Goal: Transaction & Acquisition: Book appointment/travel/reservation

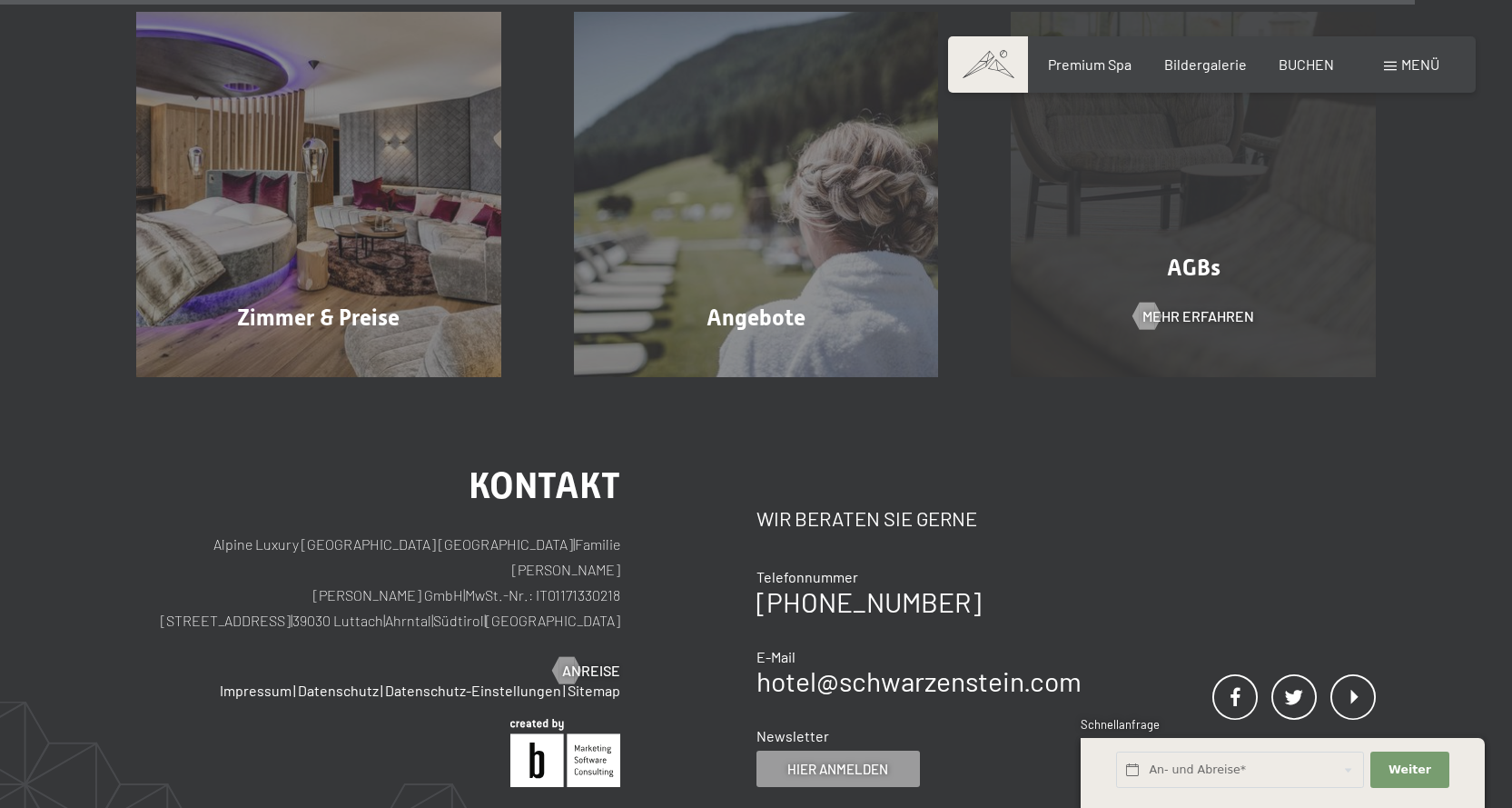
scroll to position [5876, 0]
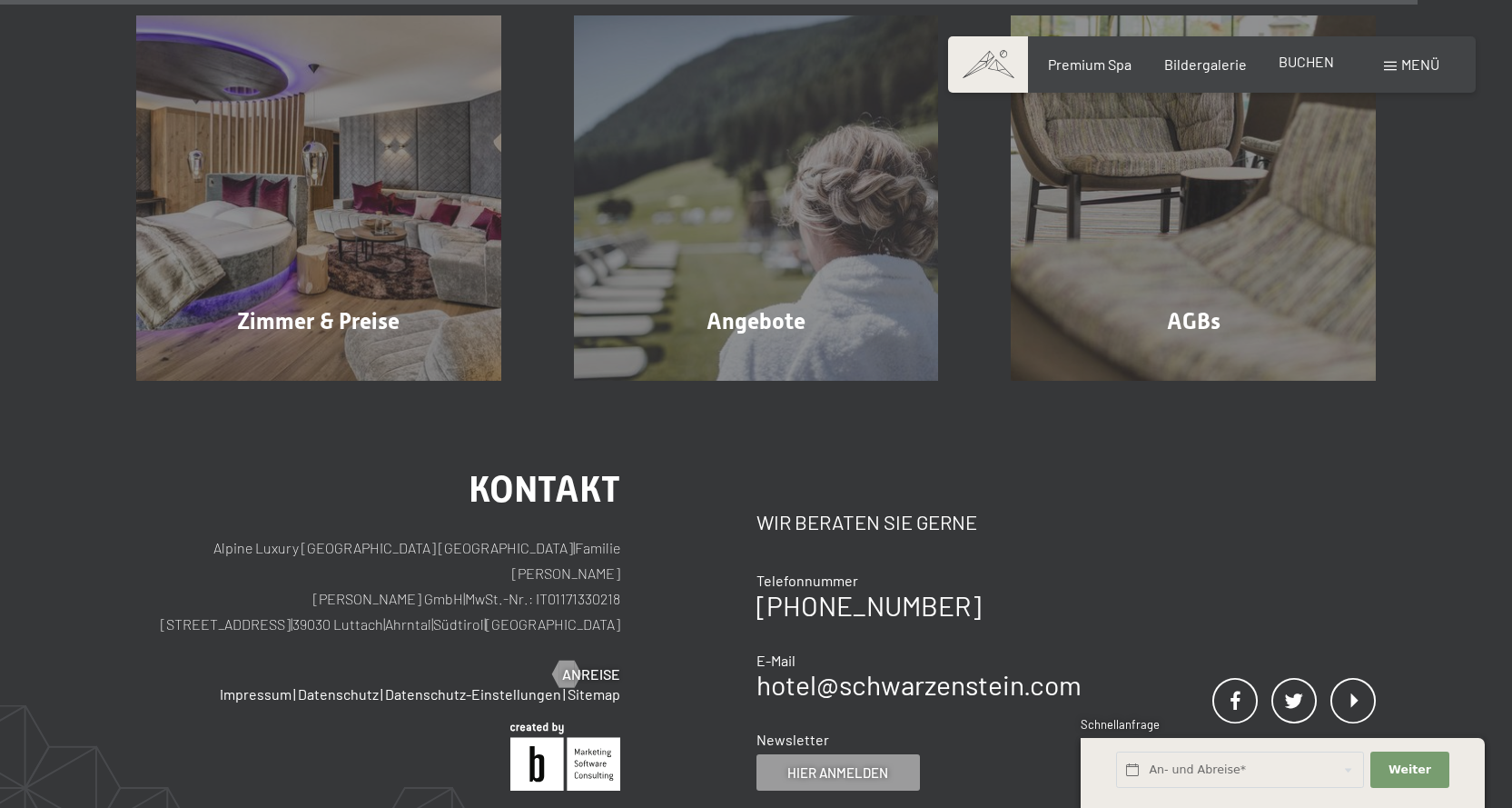
click at [1313, 60] on span "BUCHEN" at bounding box center [1307, 61] width 56 height 17
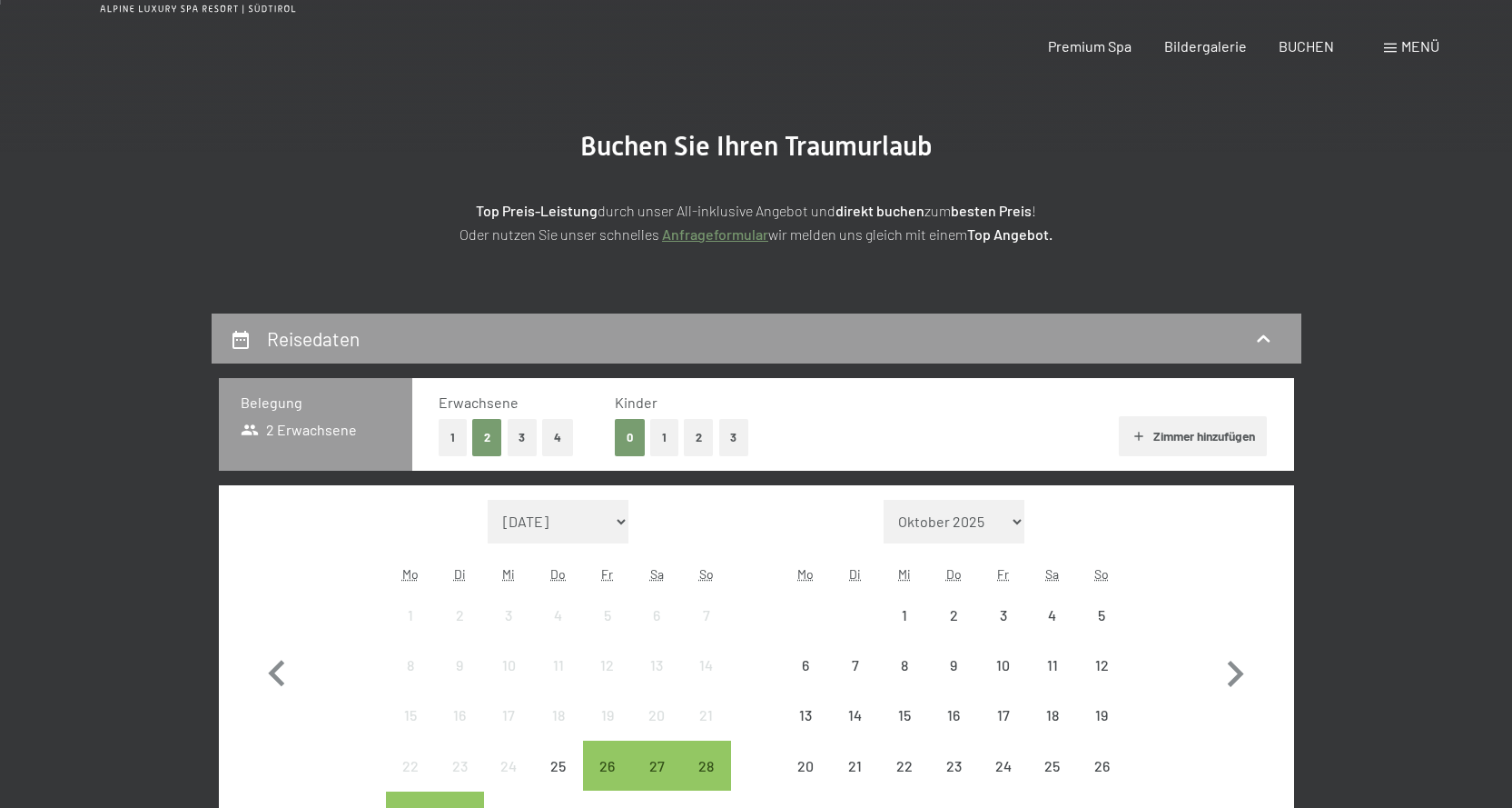
scroll to position [363, 0]
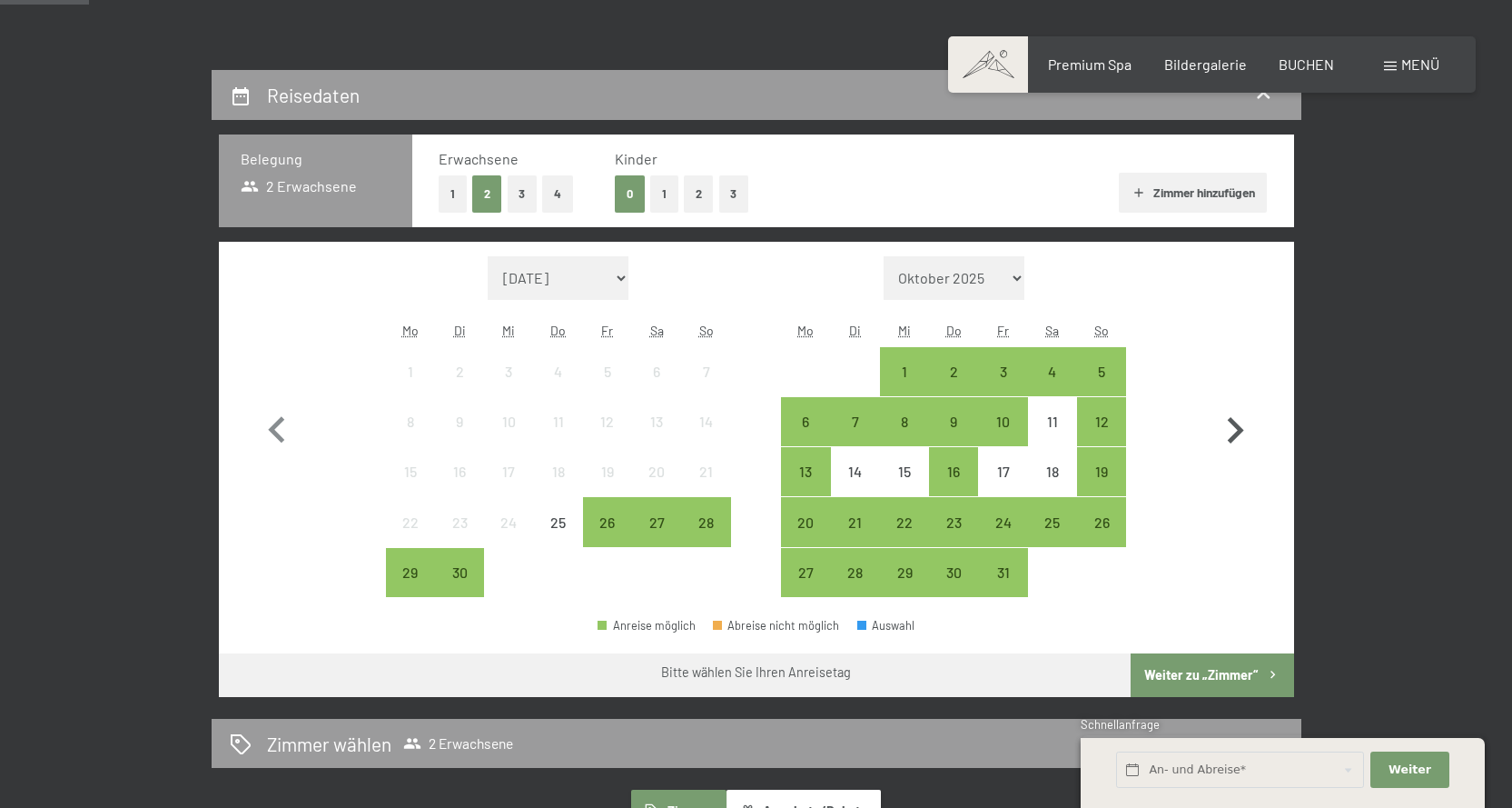
click at [1232, 430] on icon "button" at bounding box center [1235, 430] width 53 height 53
select select "2025-10-01"
select select "2025-11-01"
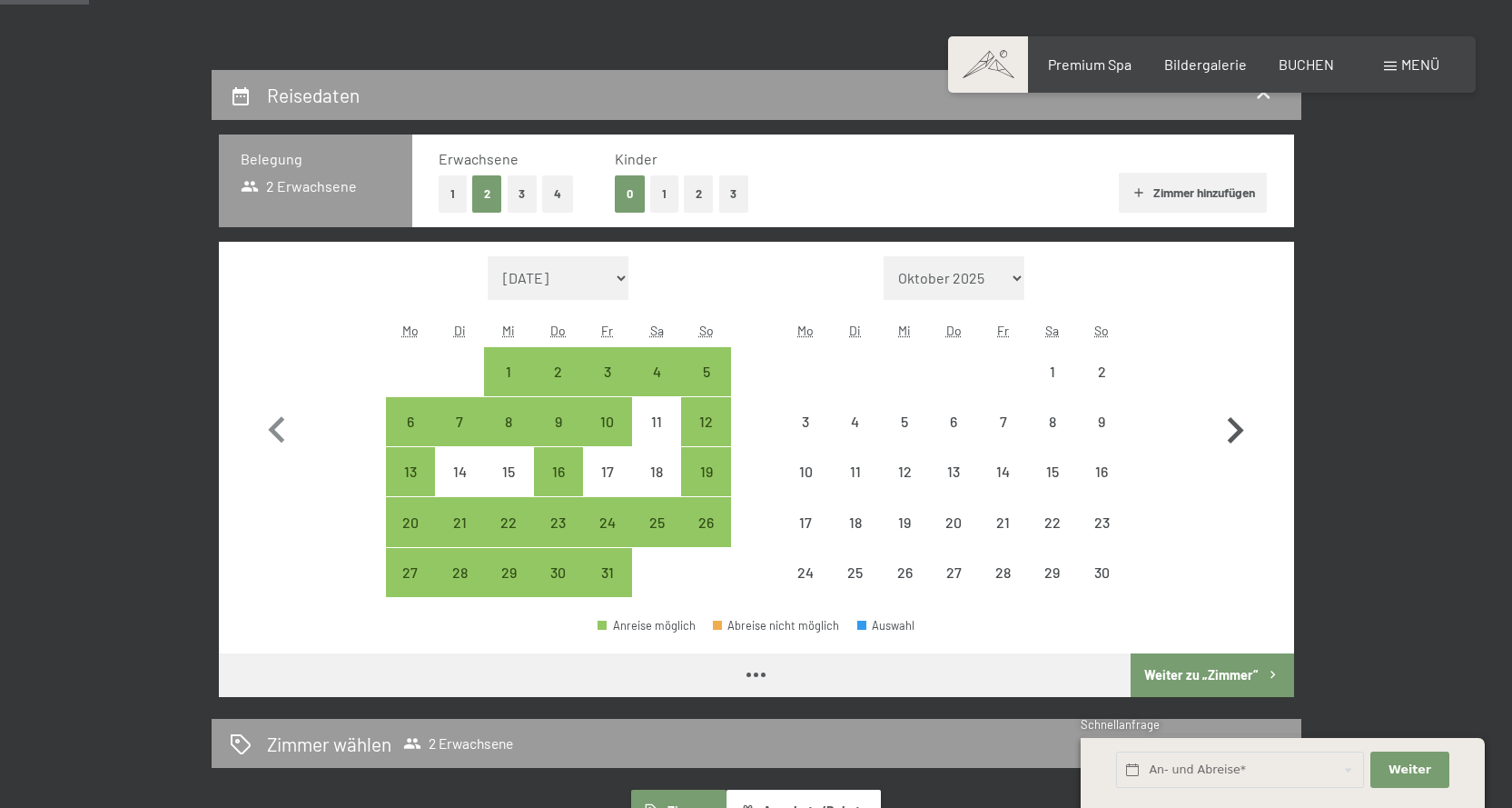
select select "2025-10-01"
select select "2025-11-01"
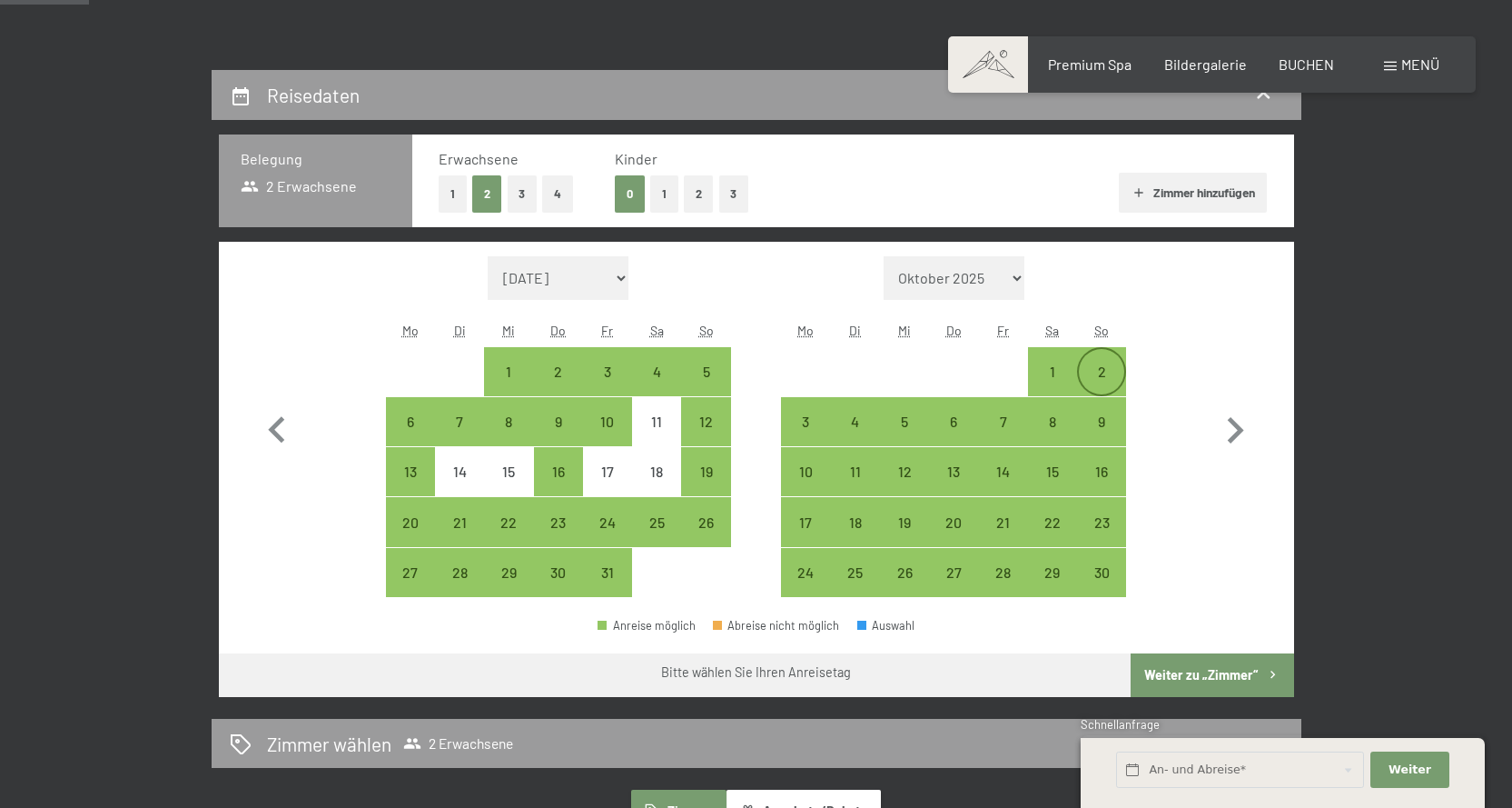
click at [1111, 370] on div "2" at bounding box center [1101, 386] width 45 height 45
select select "2025-10-01"
select select "2025-11-01"
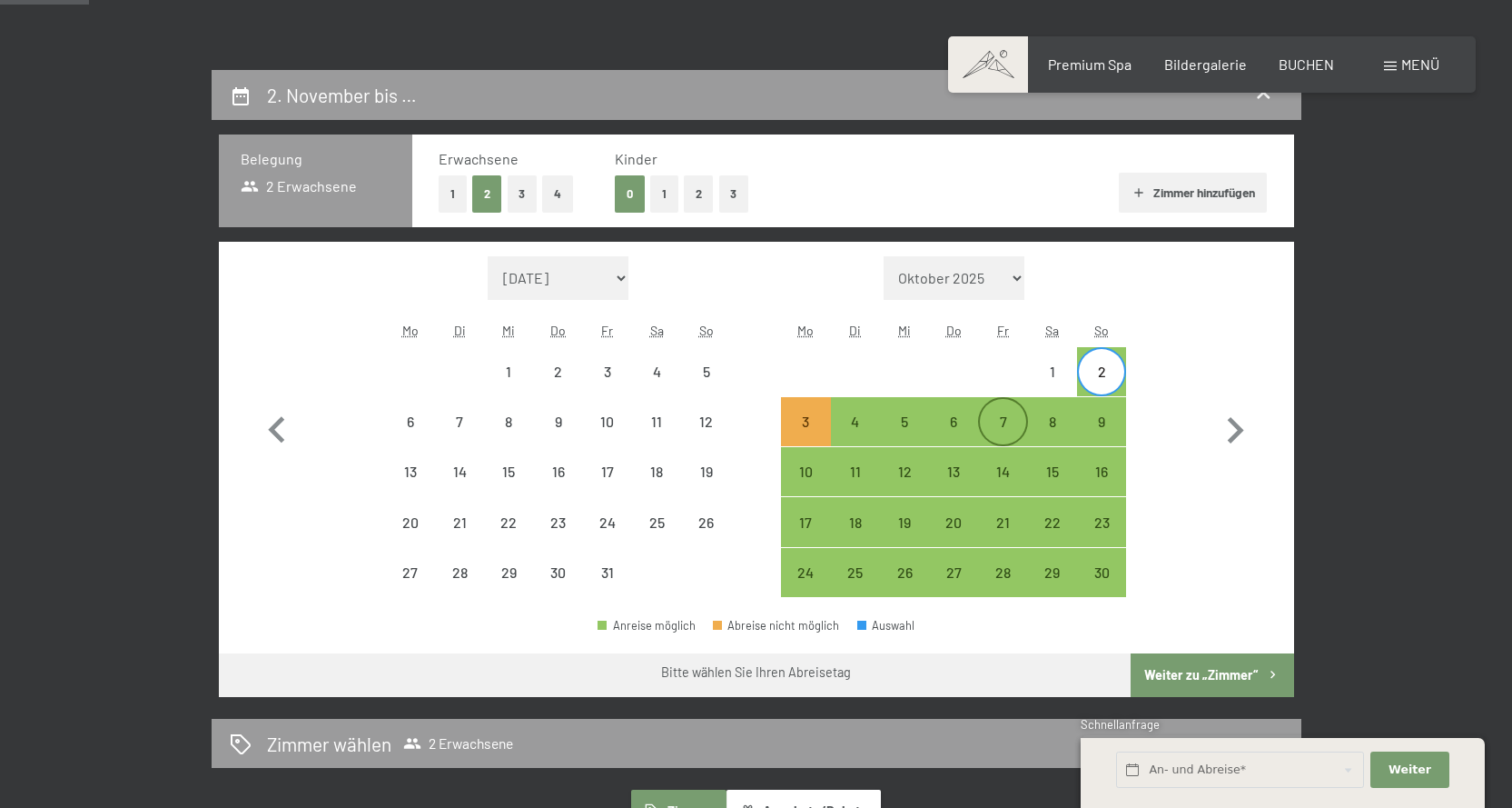
click at [1007, 423] on div "7" at bounding box center [1002, 436] width 45 height 45
select select "2025-10-01"
select select "2025-11-01"
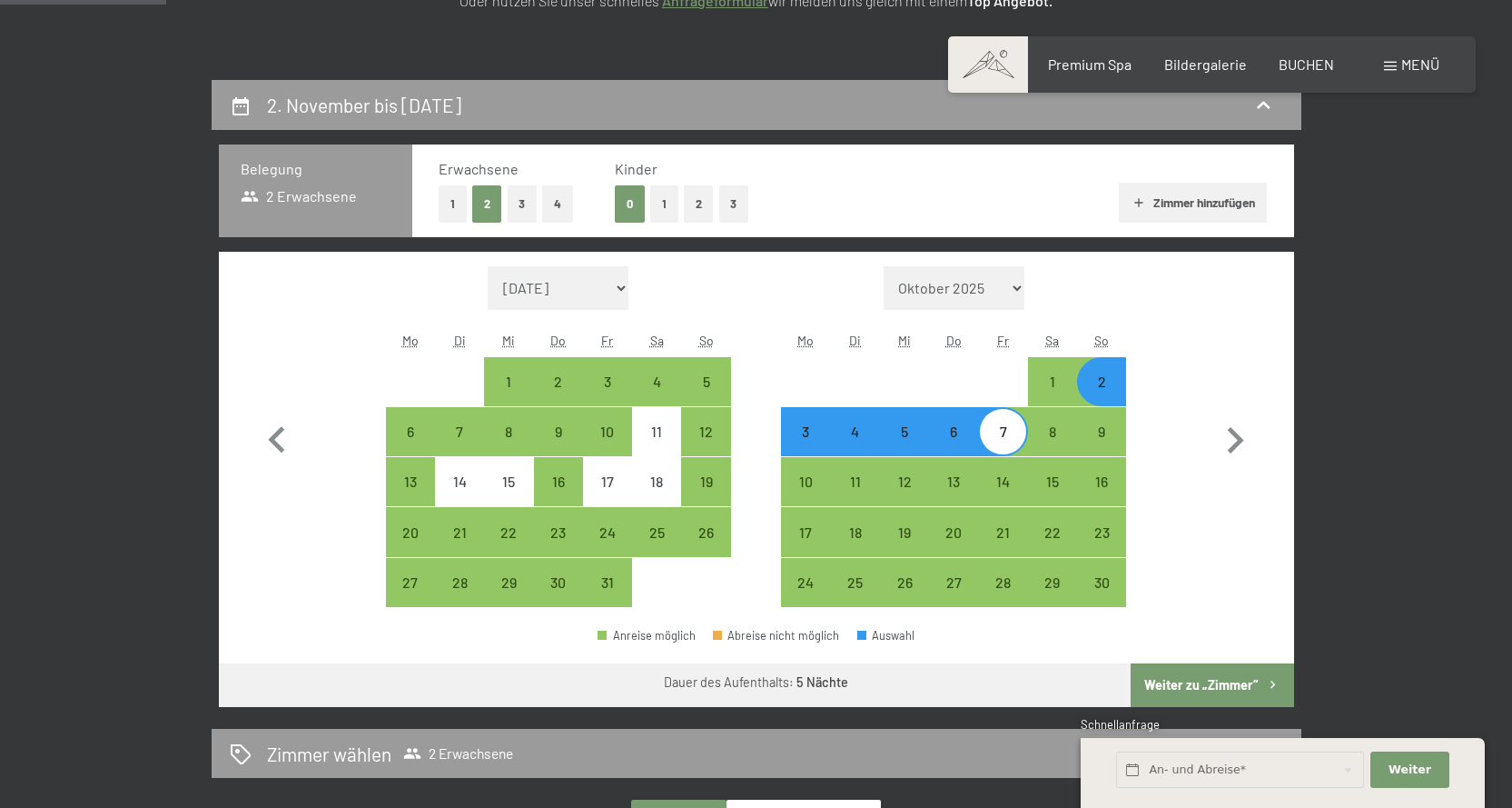
scroll to position [272, 0]
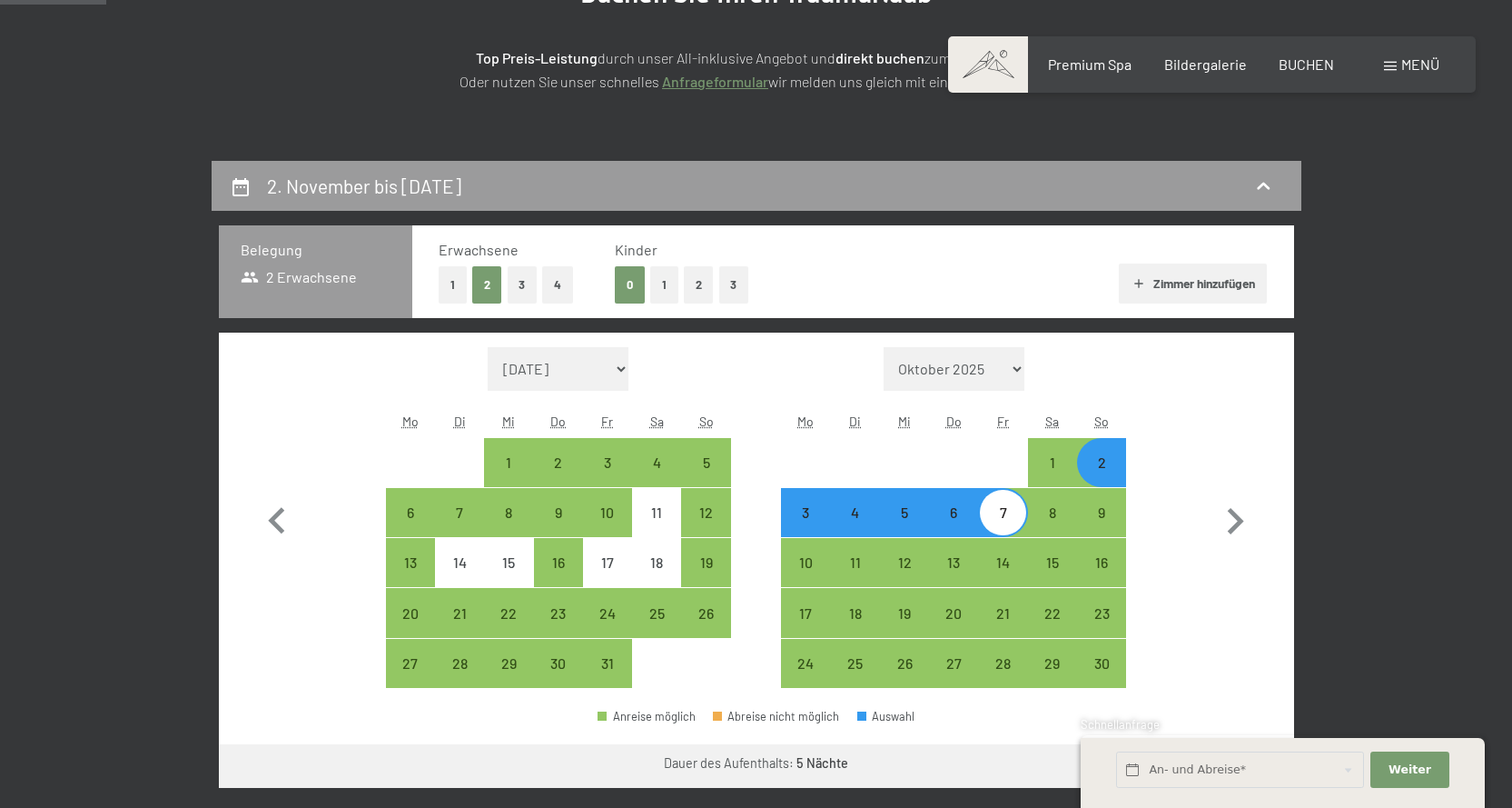
click at [661, 289] on button "1" at bounding box center [664, 285] width 28 height 37
select select "2025-10-01"
select select "2025-11-01"
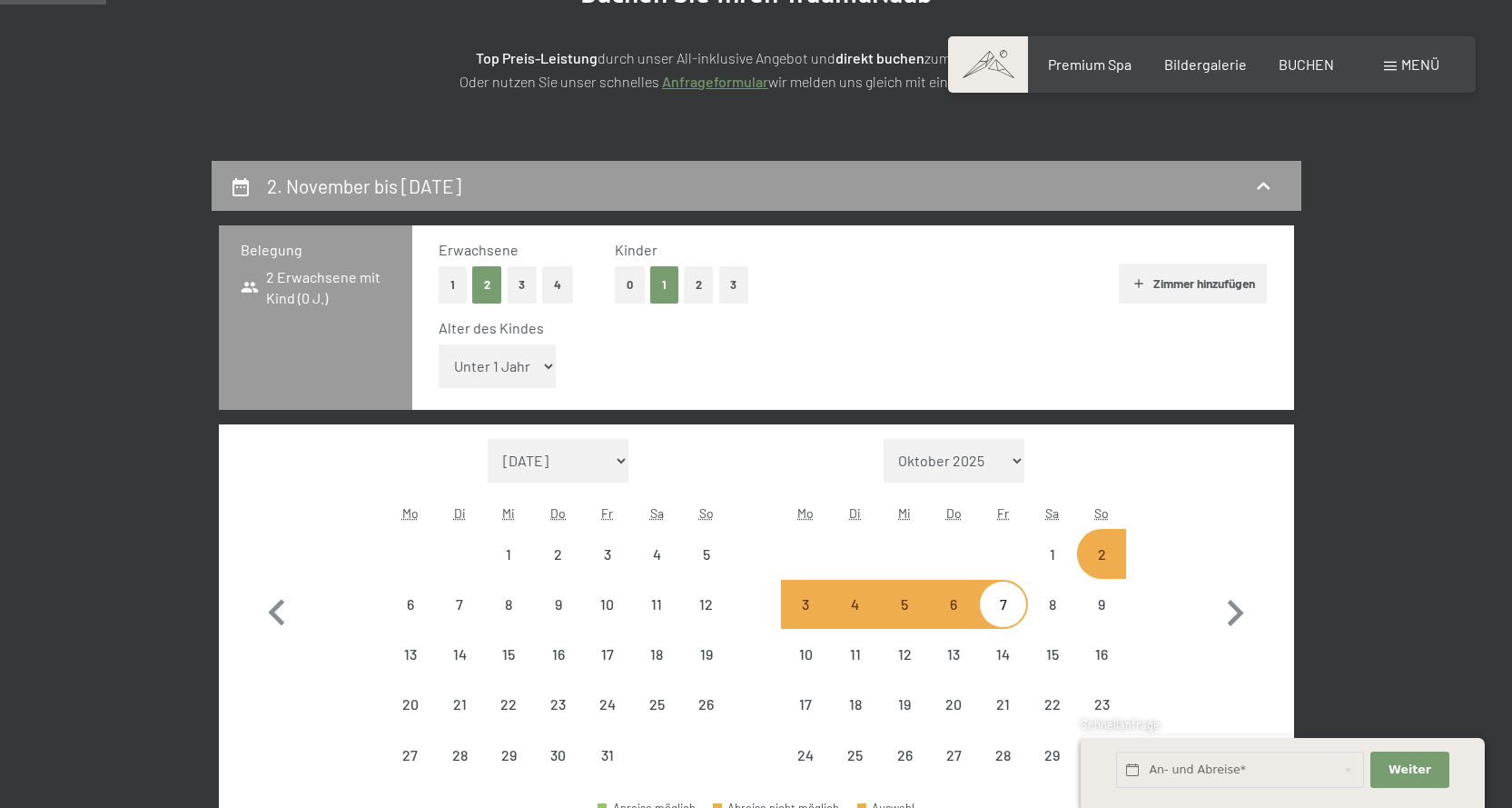
select select "2025-10-01"
select select "2025-11-01"
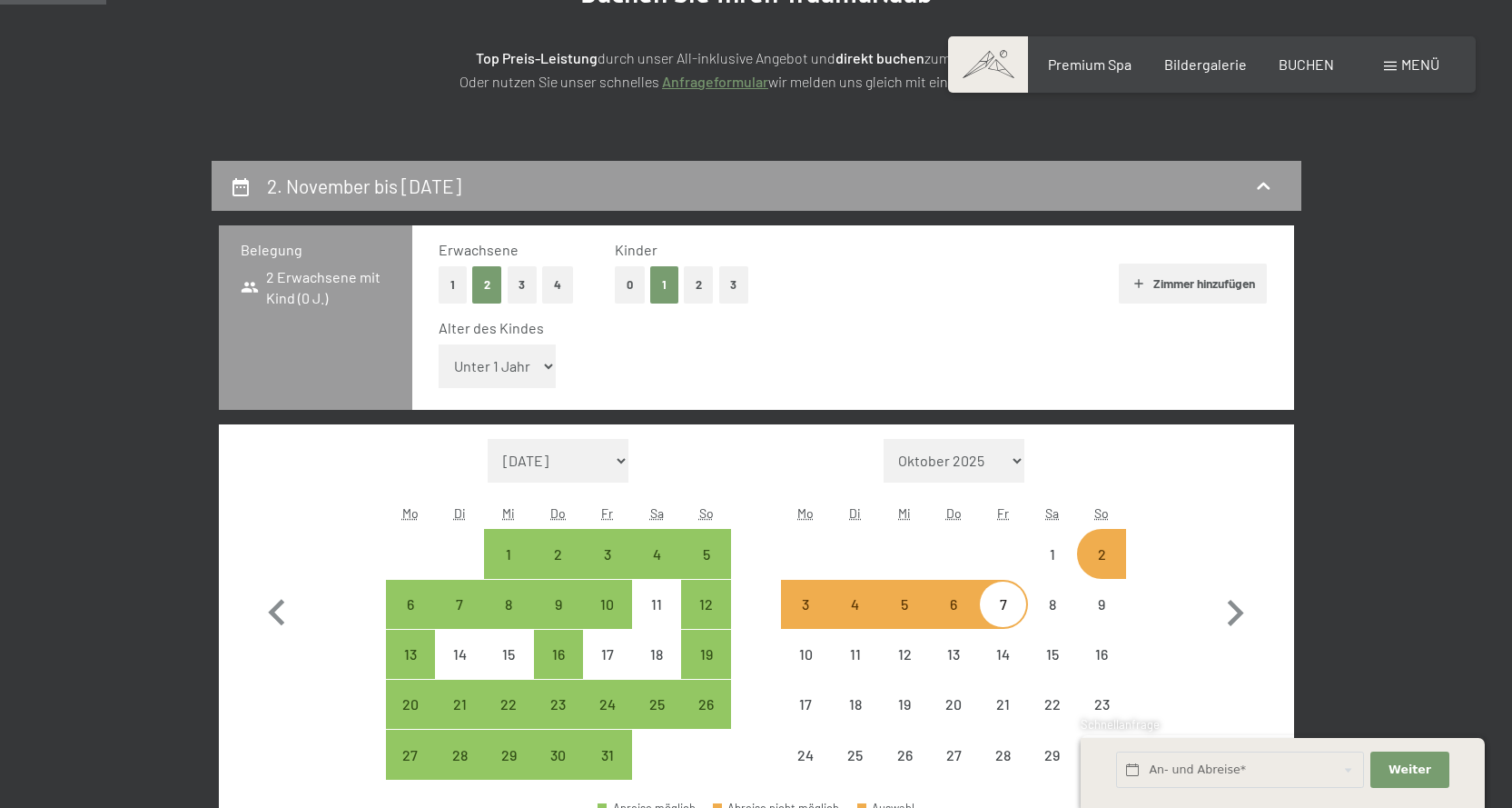
select select "2025-10-01"
select select "2025-11-01"
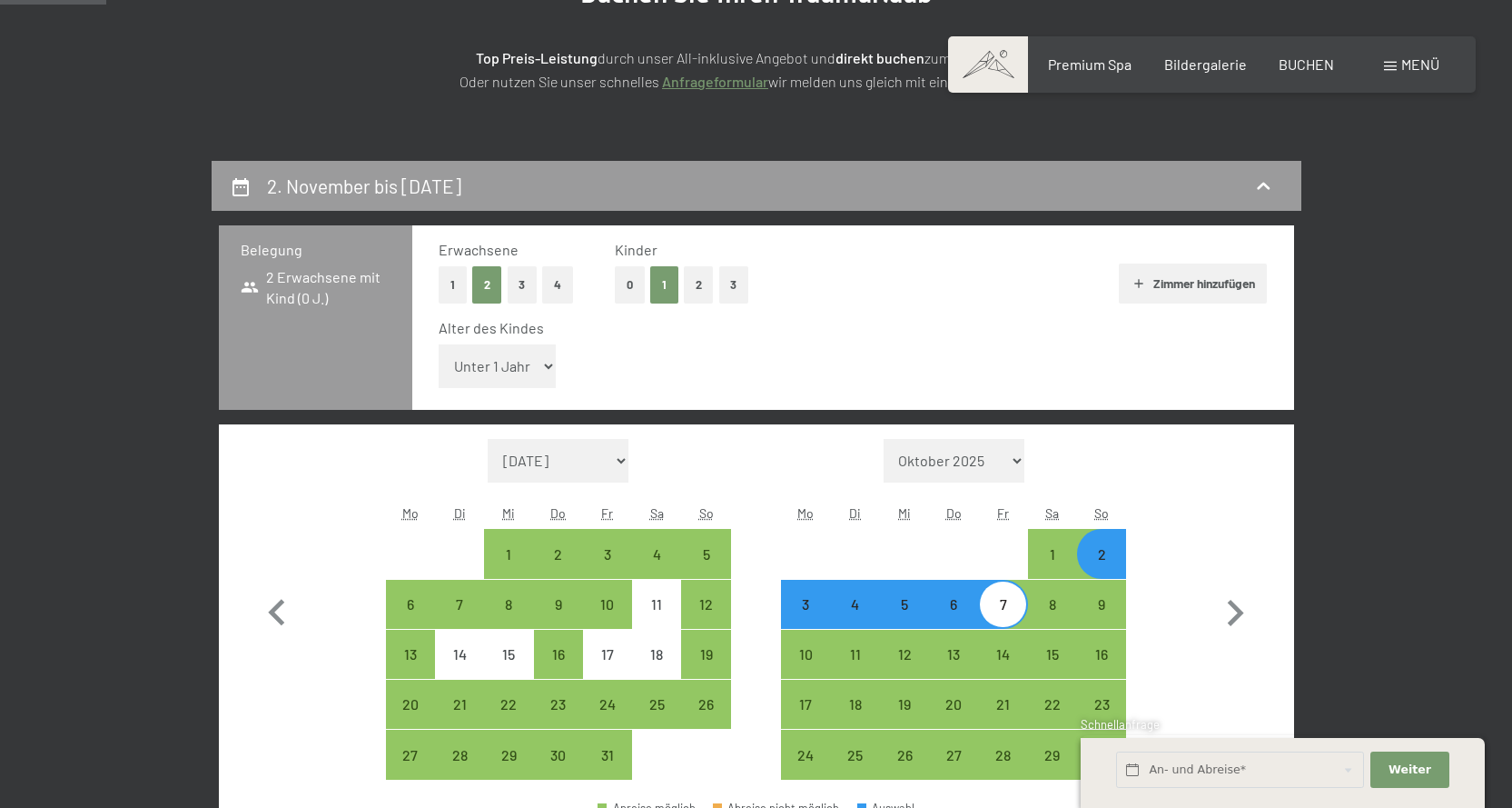
click at [541, 364] on select "Unter 1 Jahr 1 Jahr 2 Jahre 3 Jahre 4 Jahre 5 Jahre 6 Jahre 7 Jahre 8 Jahre 9 J…" at bounding box center [497, 366] width 118 height 44
select select "6"
click at [439, 344] on select "Unter 1 Jahr 1 Jahr 2 Jahre 3 Jahre 4 Jahre 5 Jahre 6 Jahre 7 Jahre 8 Jahre 9 J…" at bounding box center [497, 366] width 118 height 44
select select "2025-10-01"
select select "2025-11-01"
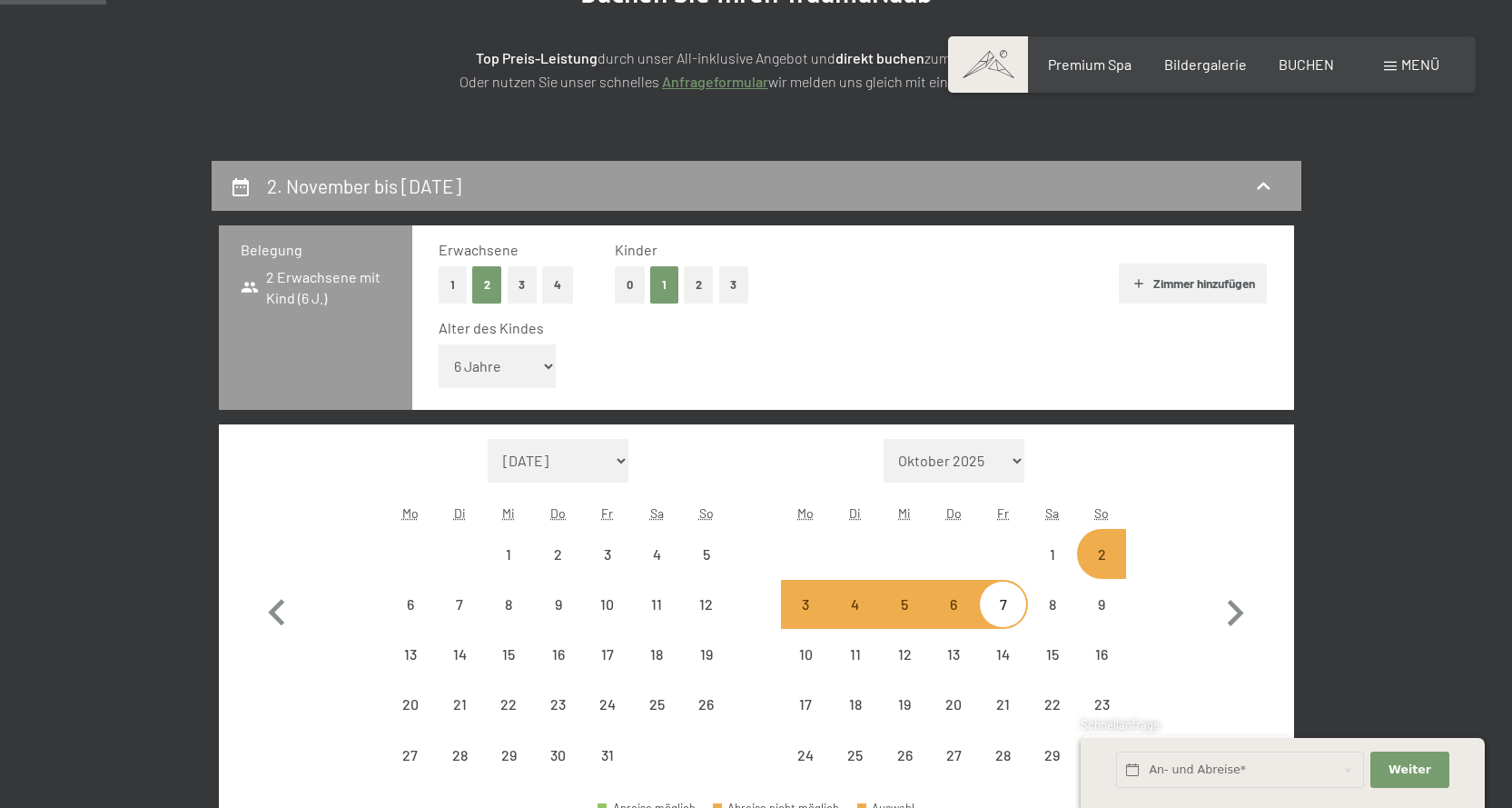
select select "2025-10-01"
select select "2025-11-01"
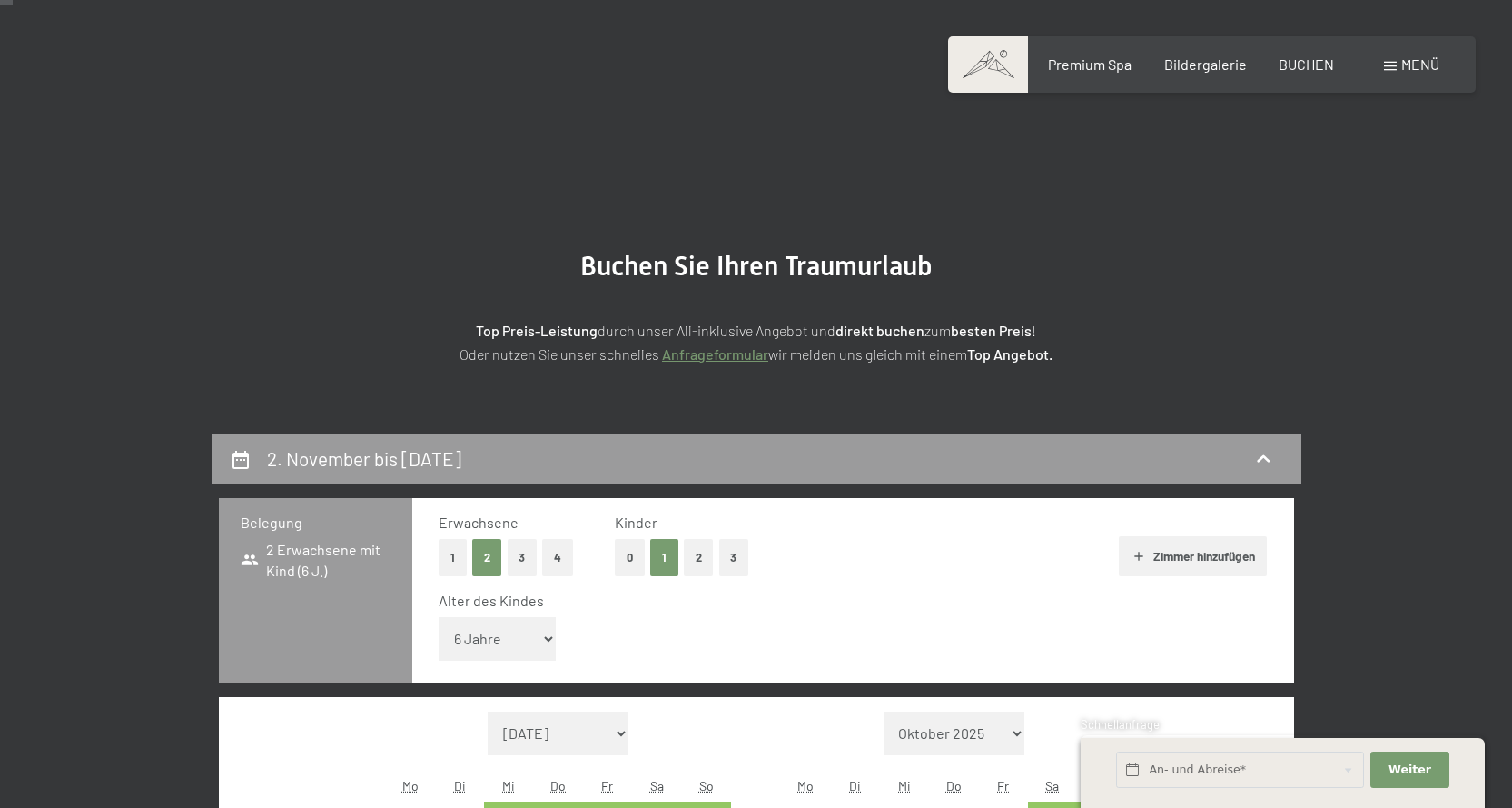
scroll to position [91, 0]
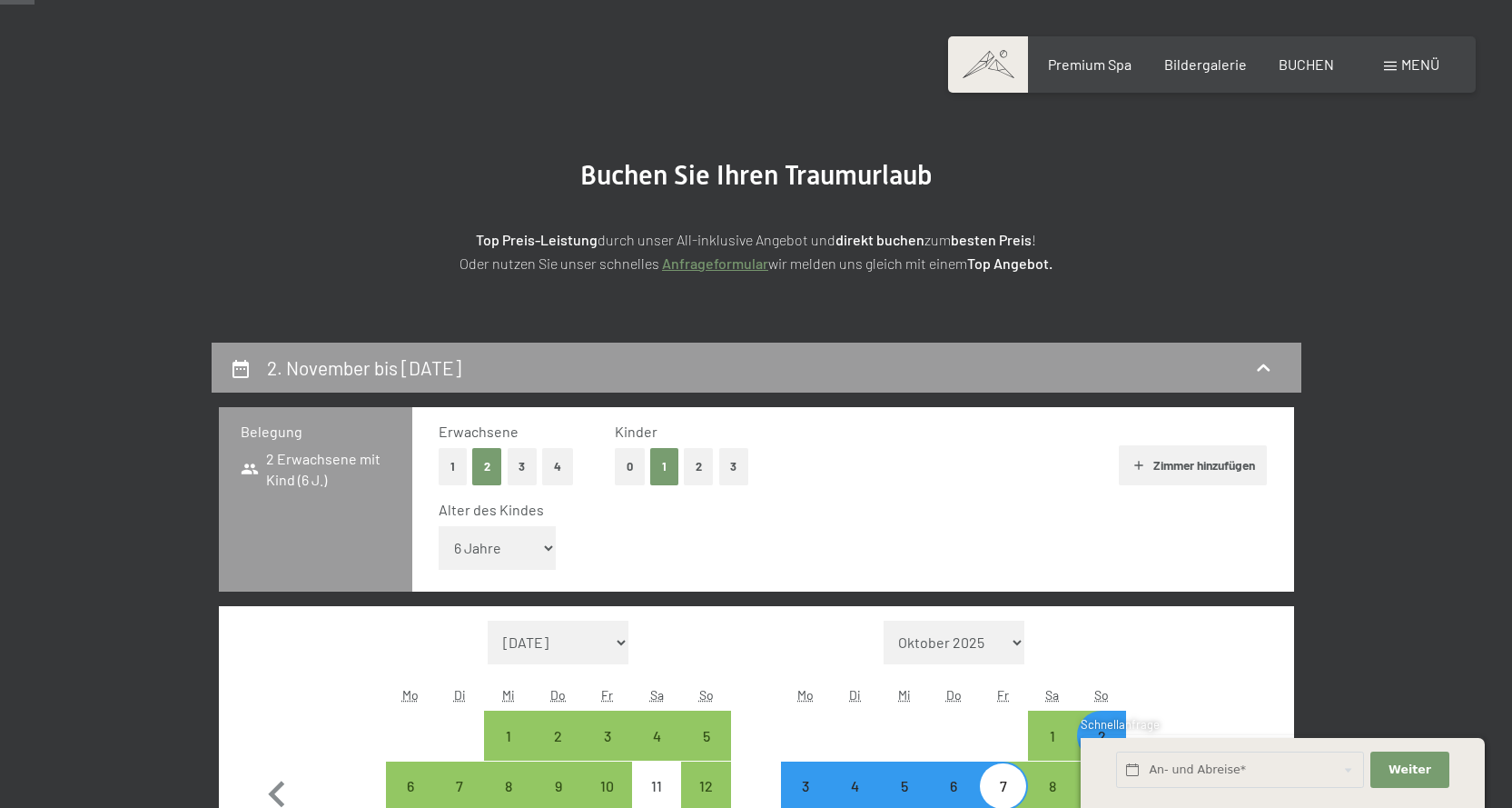
click at [627, 459] on span "Einwilligung Marketing*" at bounding box center [657, 456] width 149 height 18
click at [573, 459] on input "Einwilligung Marketing*" at bounding box center [563, 456] width 18 height 18
checkbox input "false"
click at [624, 469] on button "0" at bounding box center [630, 466] width 30 height 37
select select "2025-10-01"
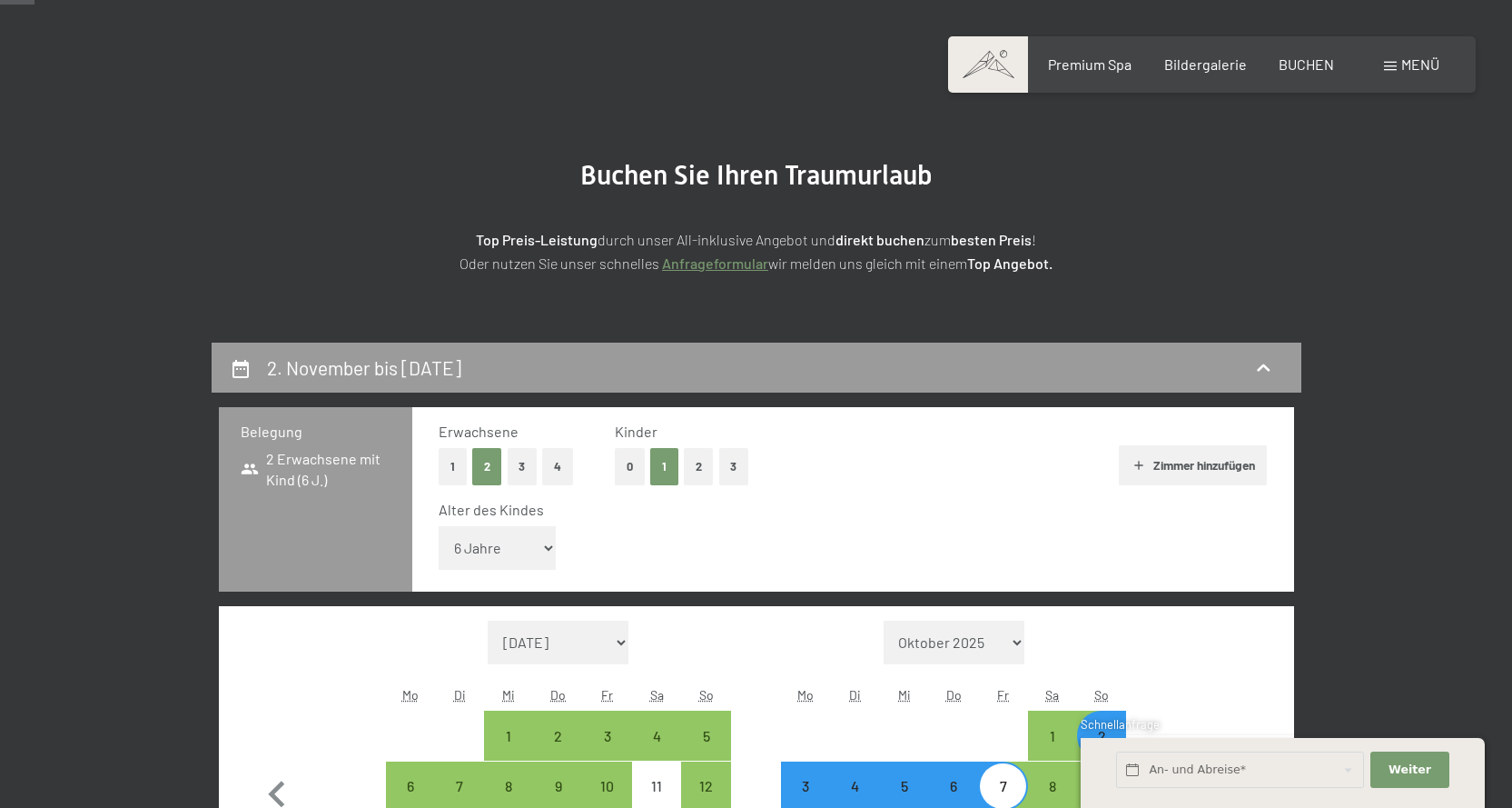
select select "2025-11-01"
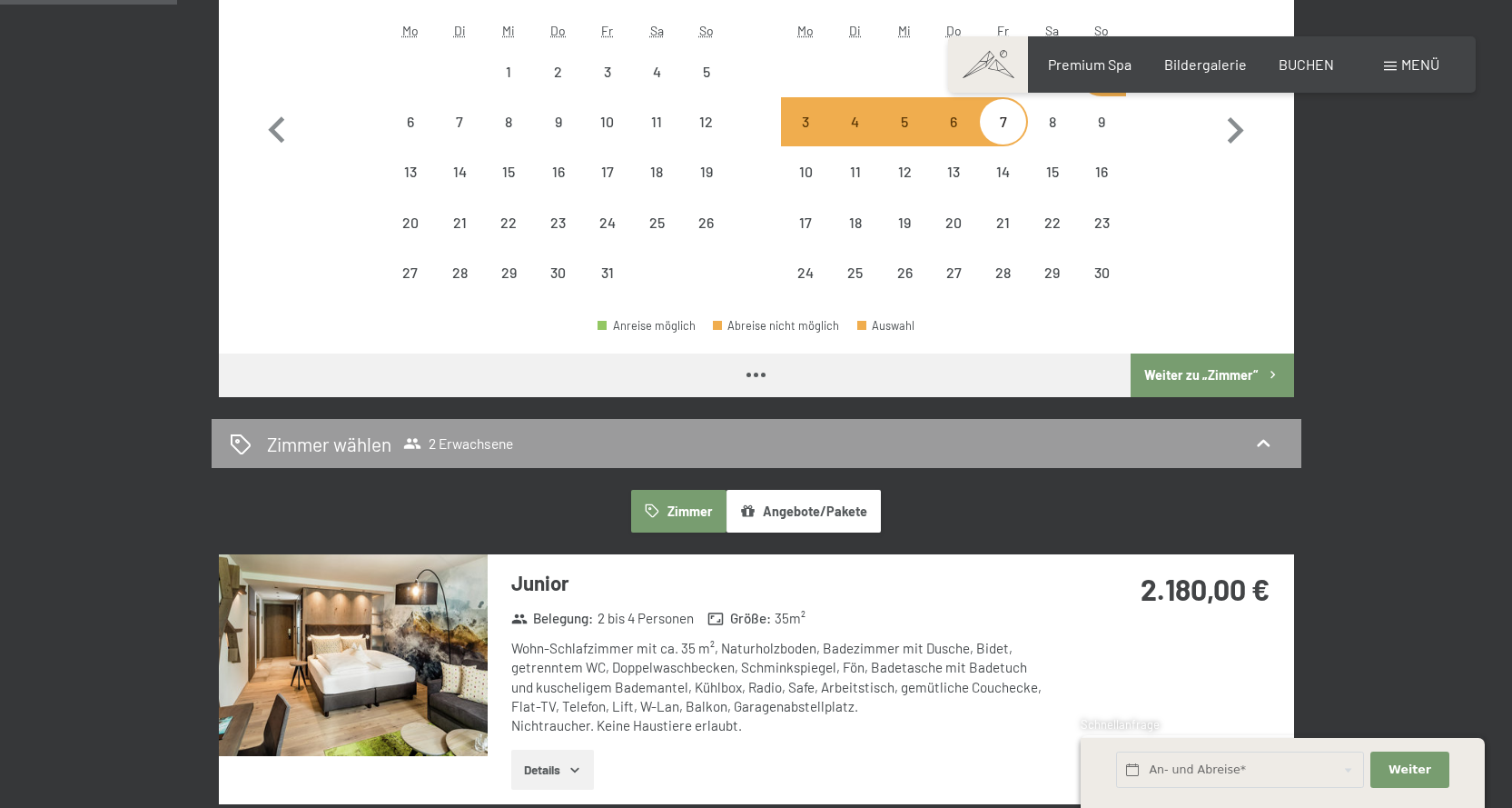
scroll to position [818, 0]
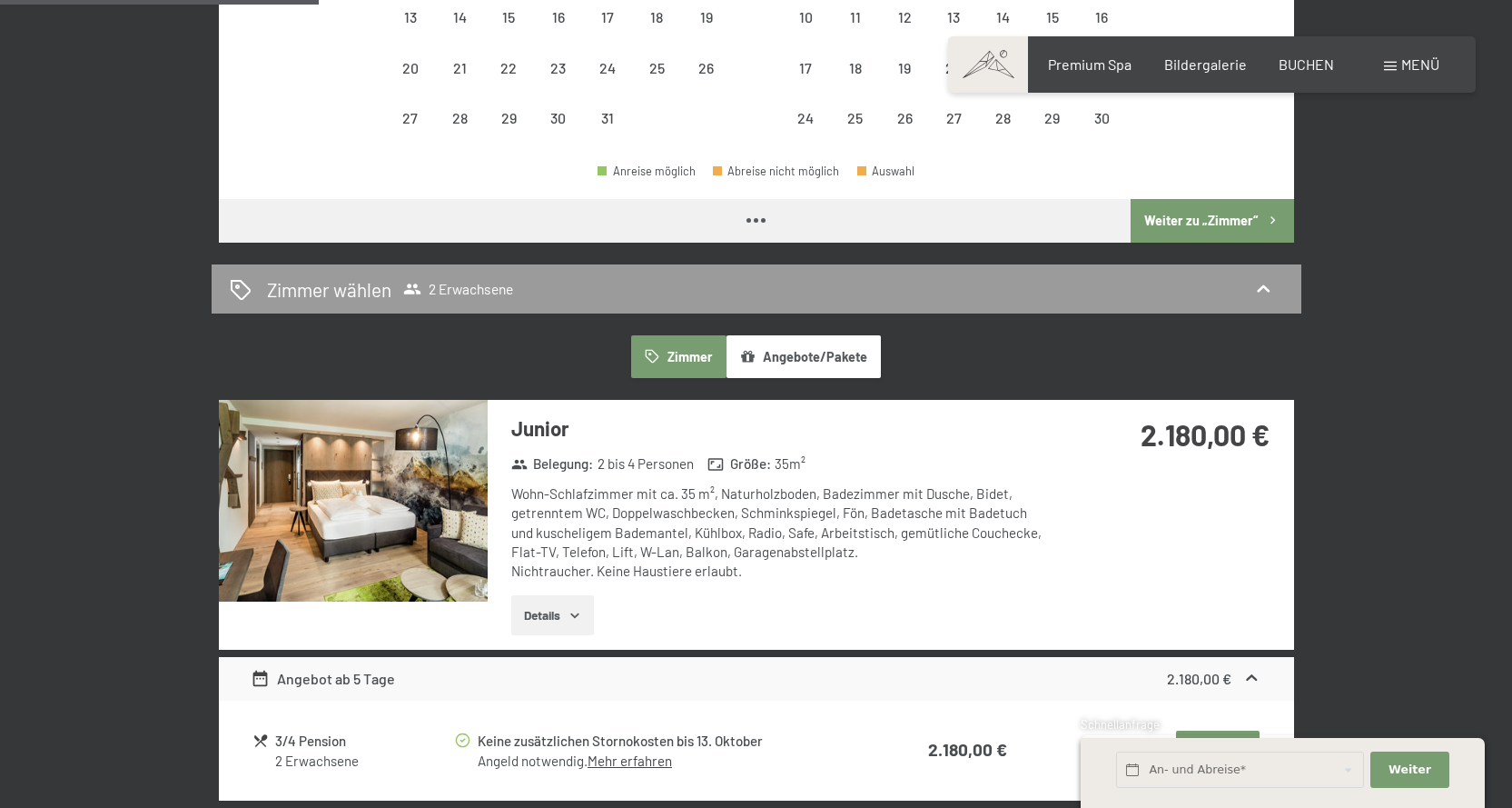
select select "2025-10-01"
select select "2025-11-01"
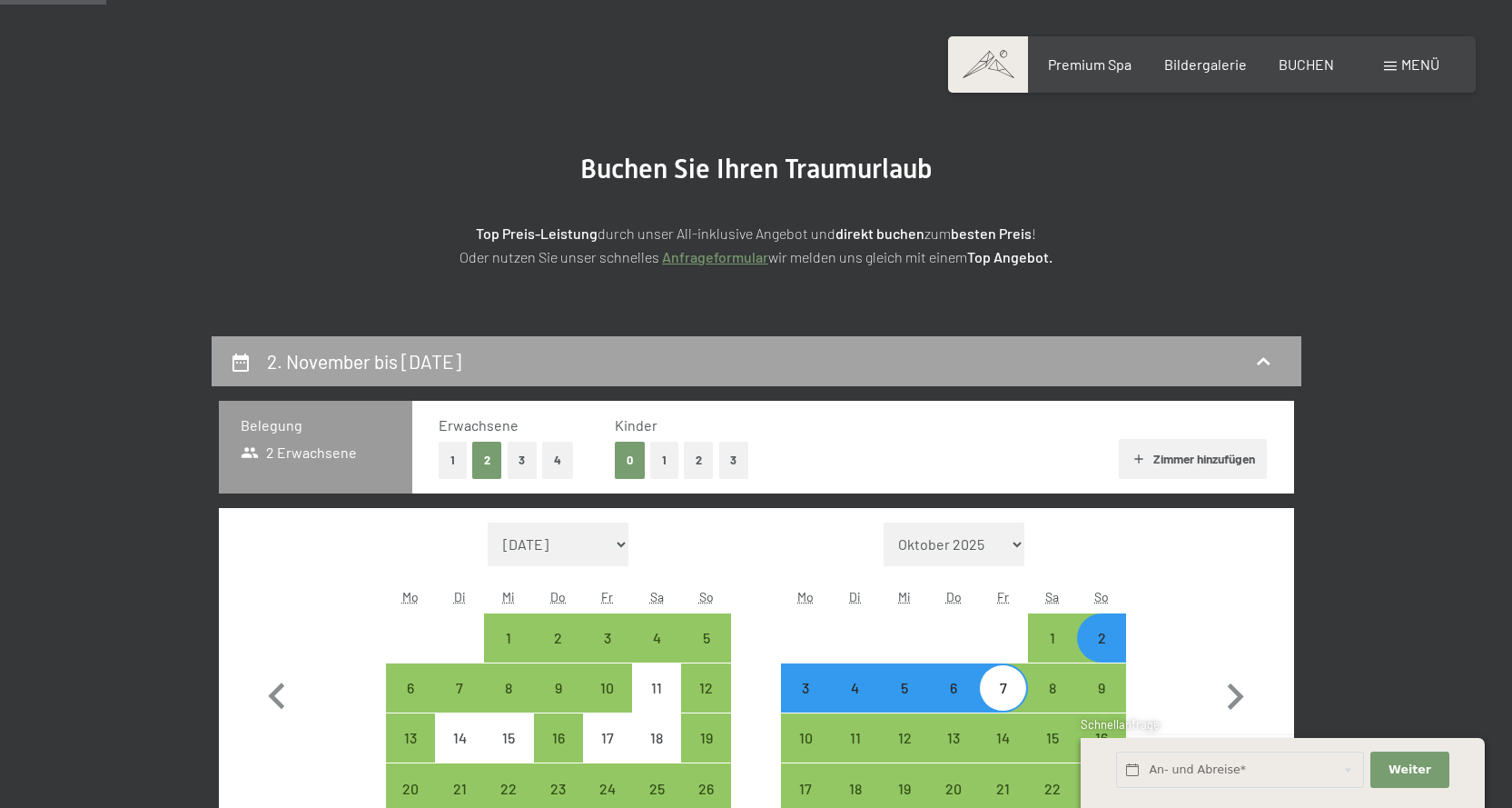
scroll to position [0, 0]
